Goal: Find contact information

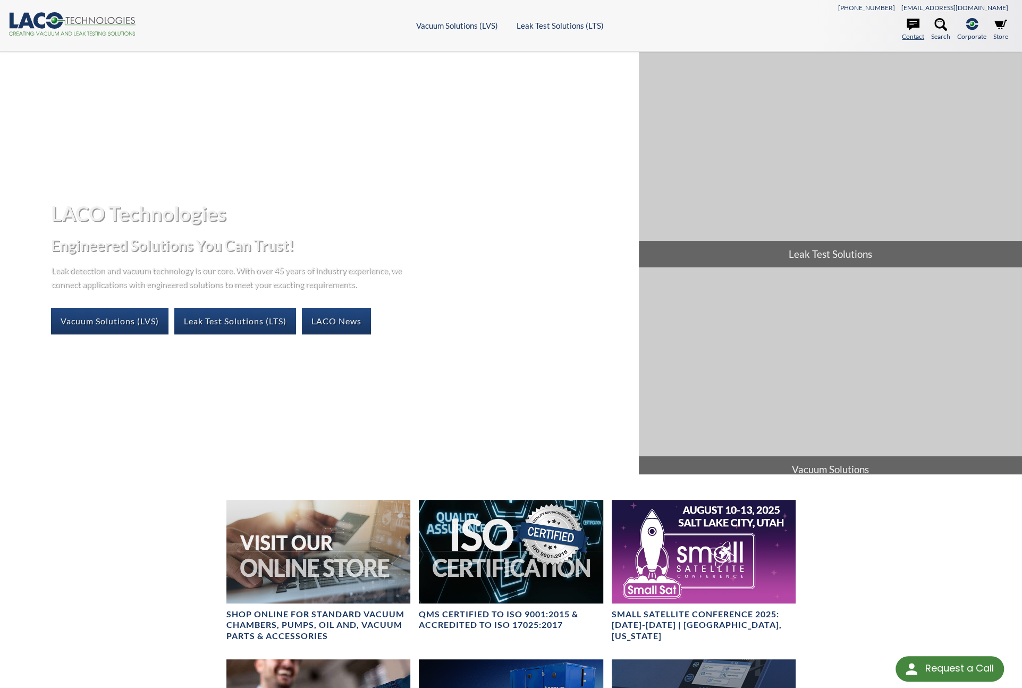
click at [908, 30] on icon at bounding box center [913, 24] width 13 height 13
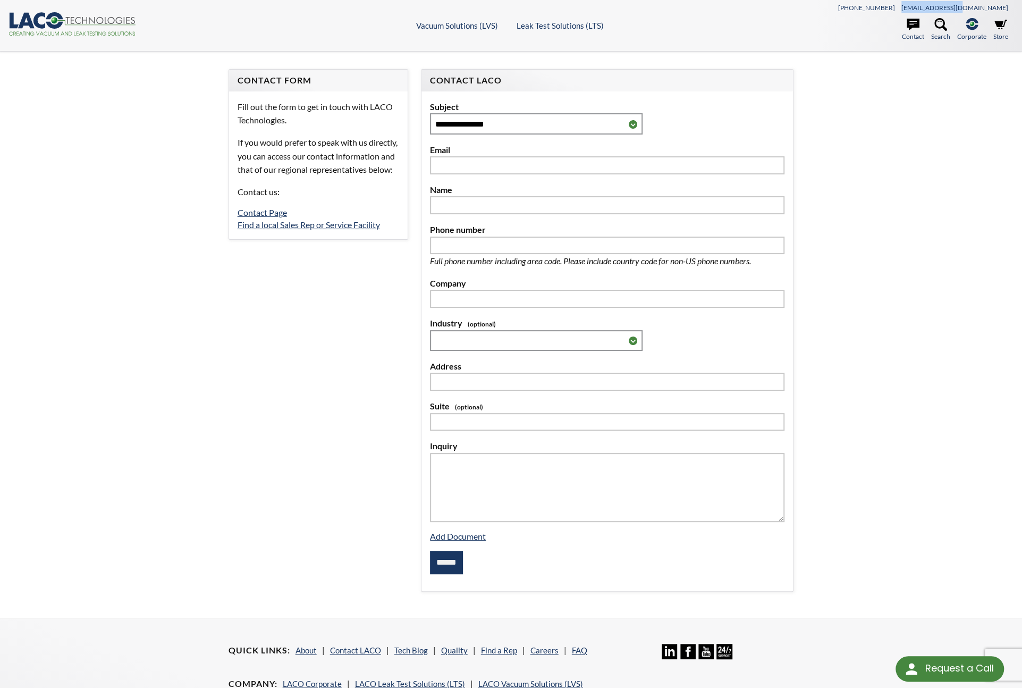
drag, startPoint x: 1011, startPoint y: 10, endPoint x: 956, endPoint y: 12, distance: 55.3
click at [956, 12] on div "[PHONE_NUMBER] [EMAIL_ADDRESS][DOMAIN_NAME]" at bounding box center [887, 7] width 251 height 12
copy link "[EMAIL_ADDRESS][DOMAIN_NAME]"
